Goal: Information Seeking & Learning: Compare options

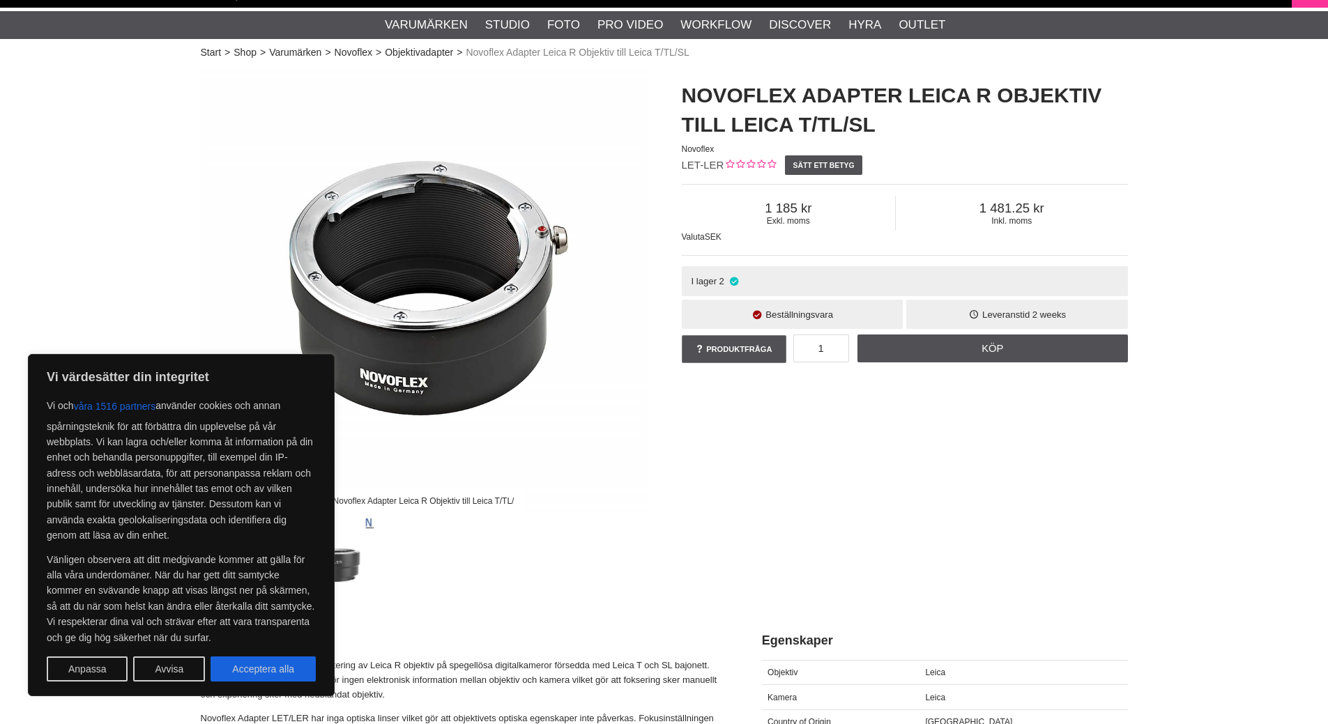
scroll to position [139, 0]
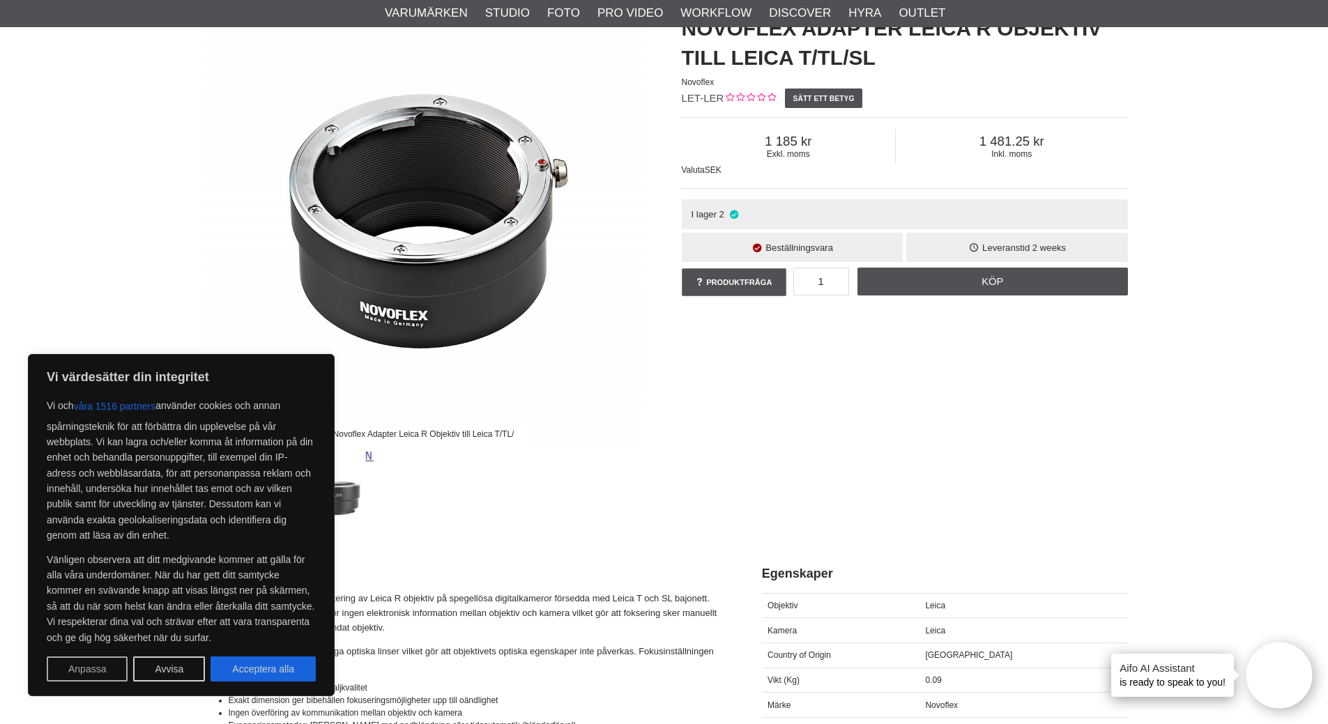
click at [82, 667] on button "Anpassa" at bounding box center [87, 669] width 81 height 25
